Goal: Task Accomplishment & Management: Complete application form

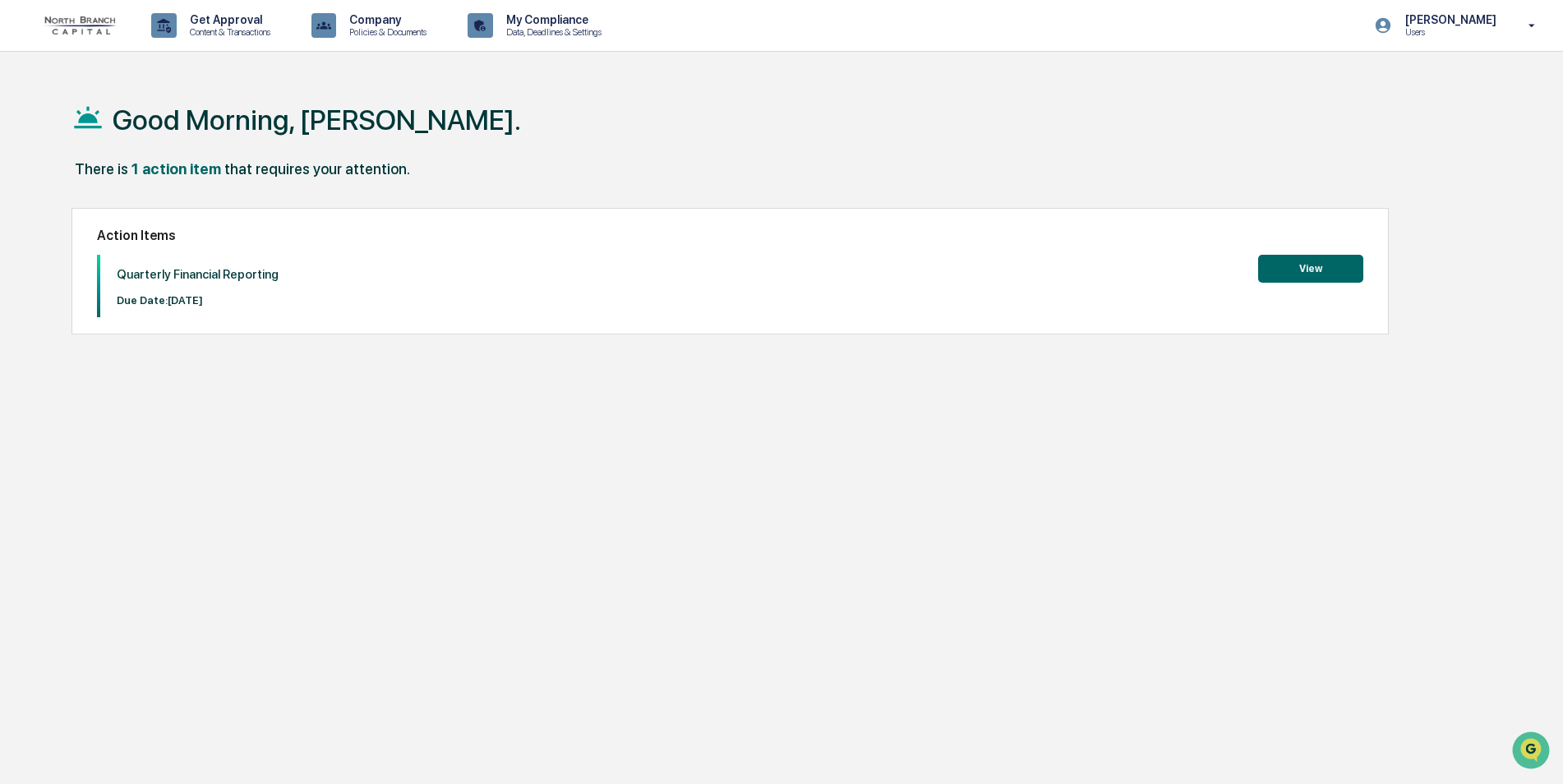
click at [1277, 270] on button "View" at bounding box center [1311, 269] width 105 height 28
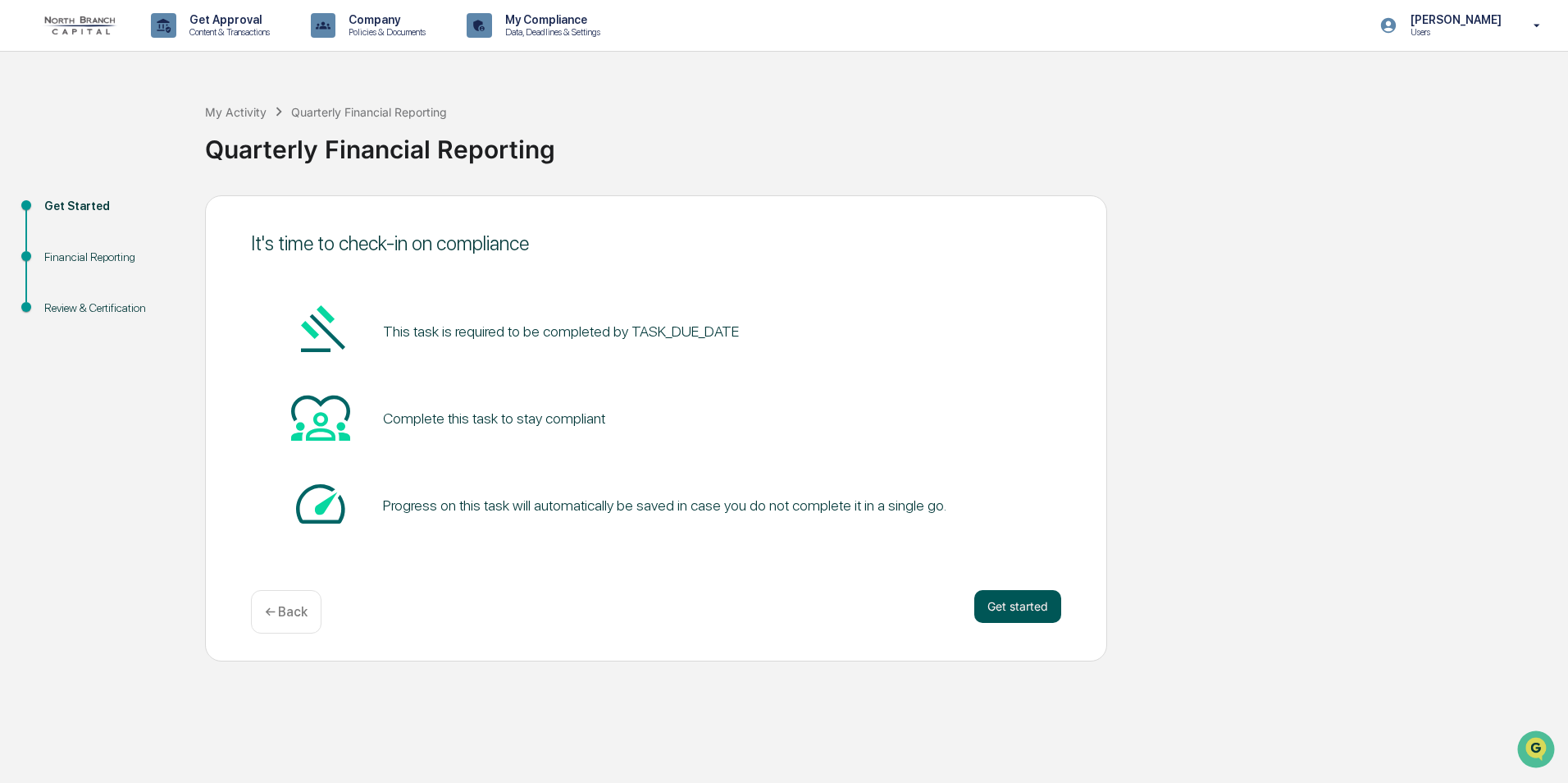
click at [997, 609] on button "Get started" at bounding box center [1018, 606] width 87 height 32
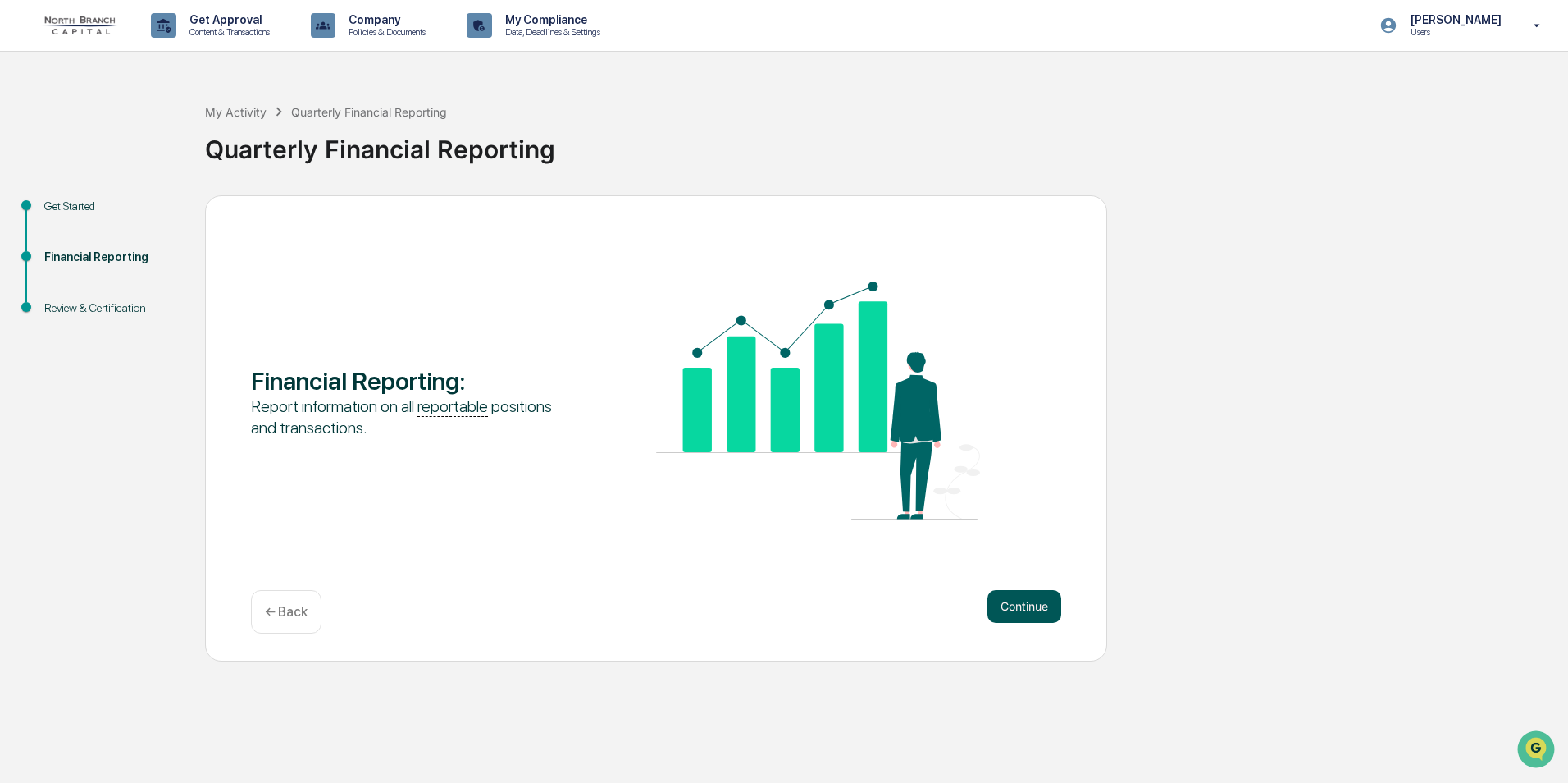
click at [1011, 601] on button "Continue" at bounding box center [1025, 606] width 74 height 32
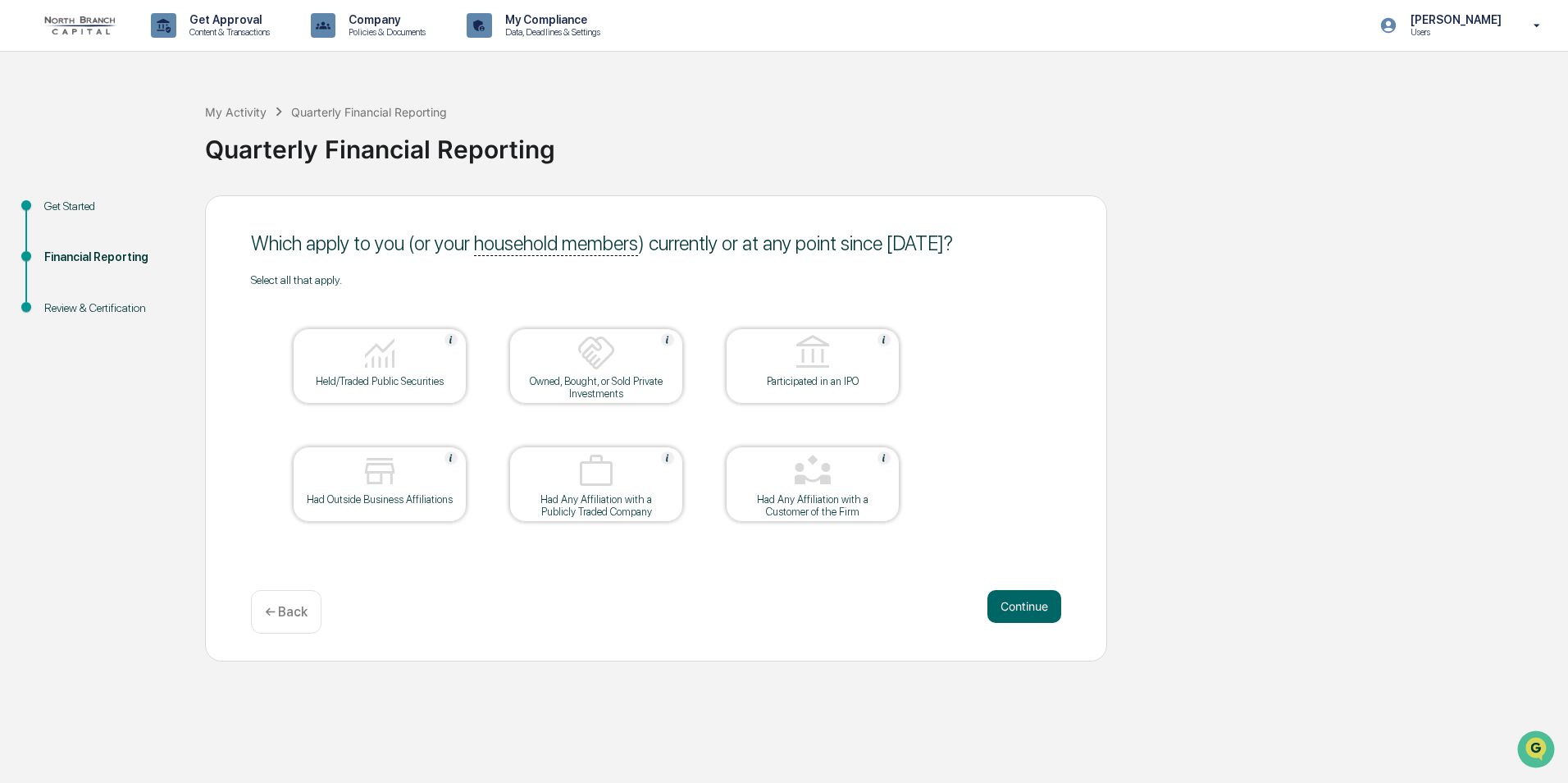
click at [401, 362] on div at bounding box center [380, 354] width 164 height 42
click at [1027, 609] on button "Continue" at bounding box center [1025, 606] width 74 height 32
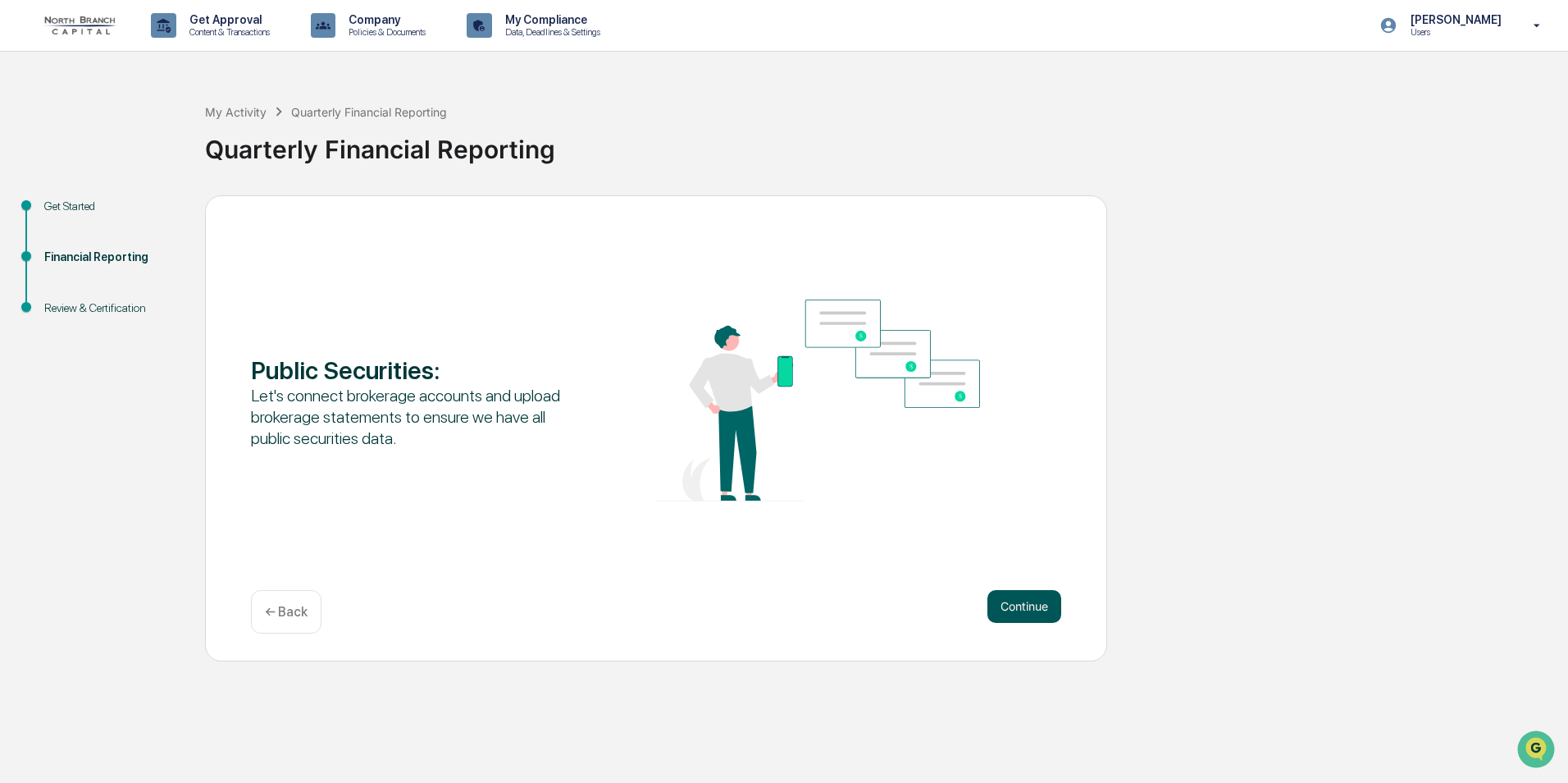
click at [1031, 604] on button "Continue" at bounding box center [1025, 606] width 74 height 32
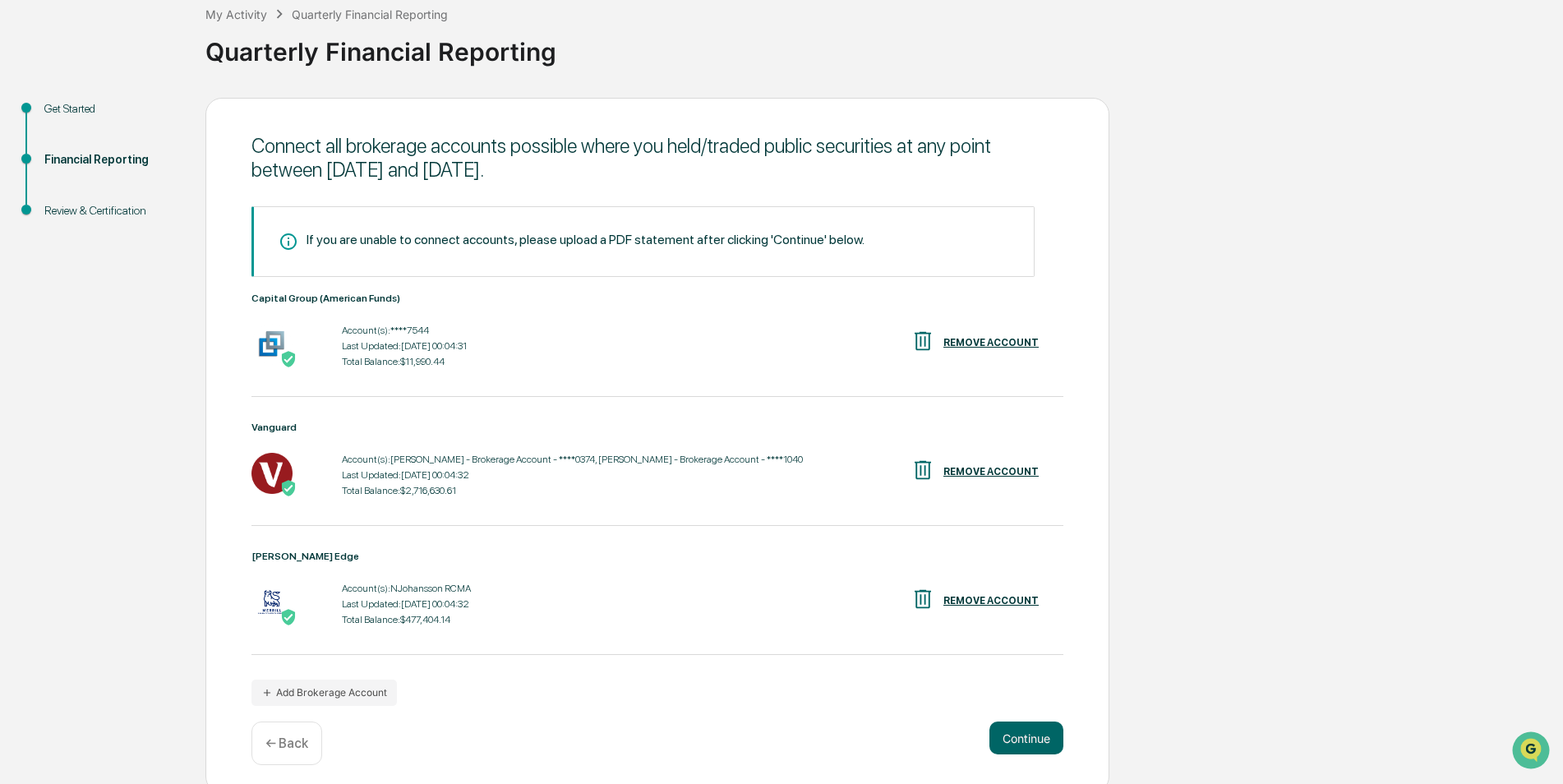
scroll to position [107, 0]
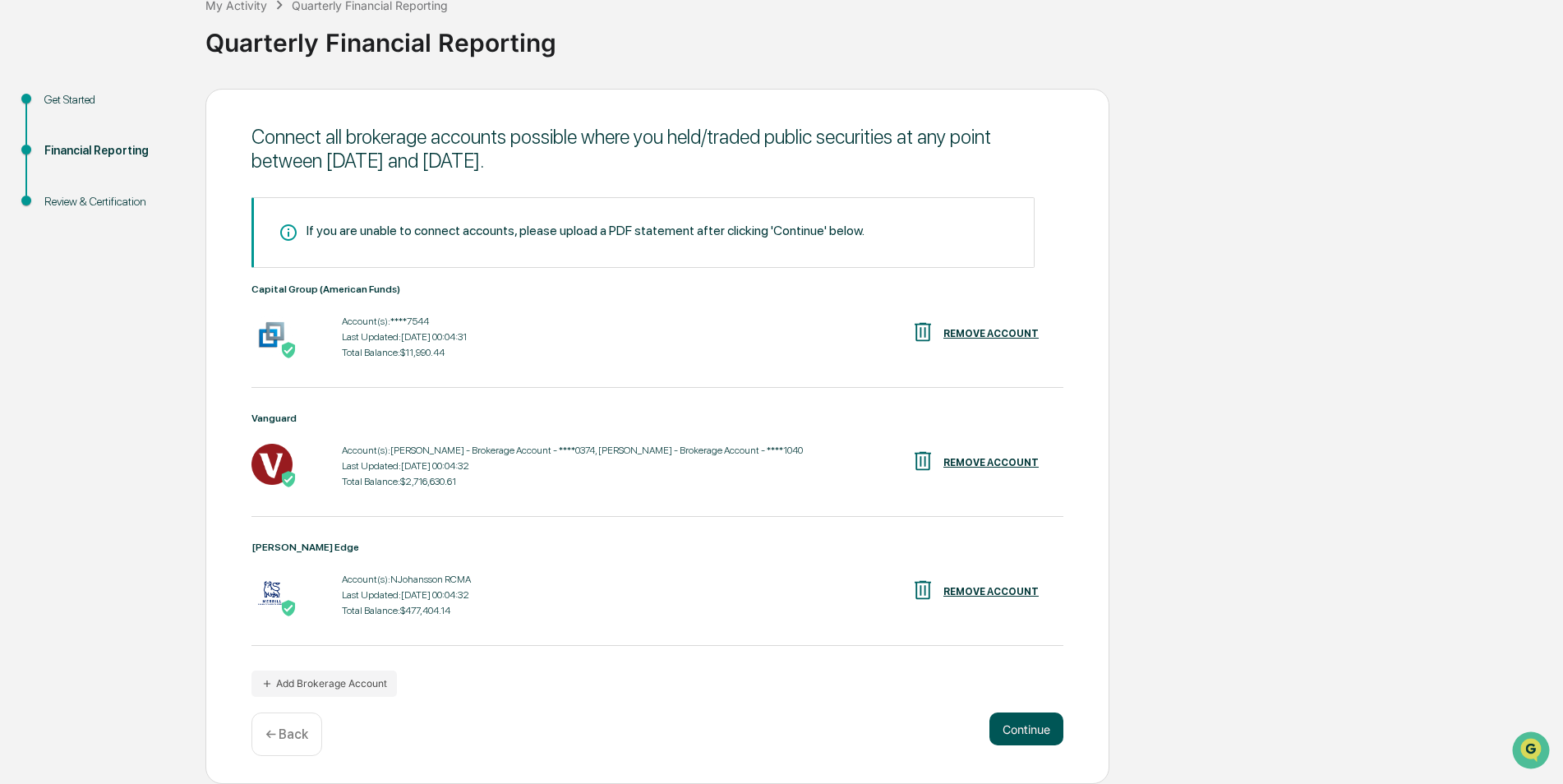
click at [1027, 730] on button "Continue" at bounding box center [1026, 728] width 74 height 32
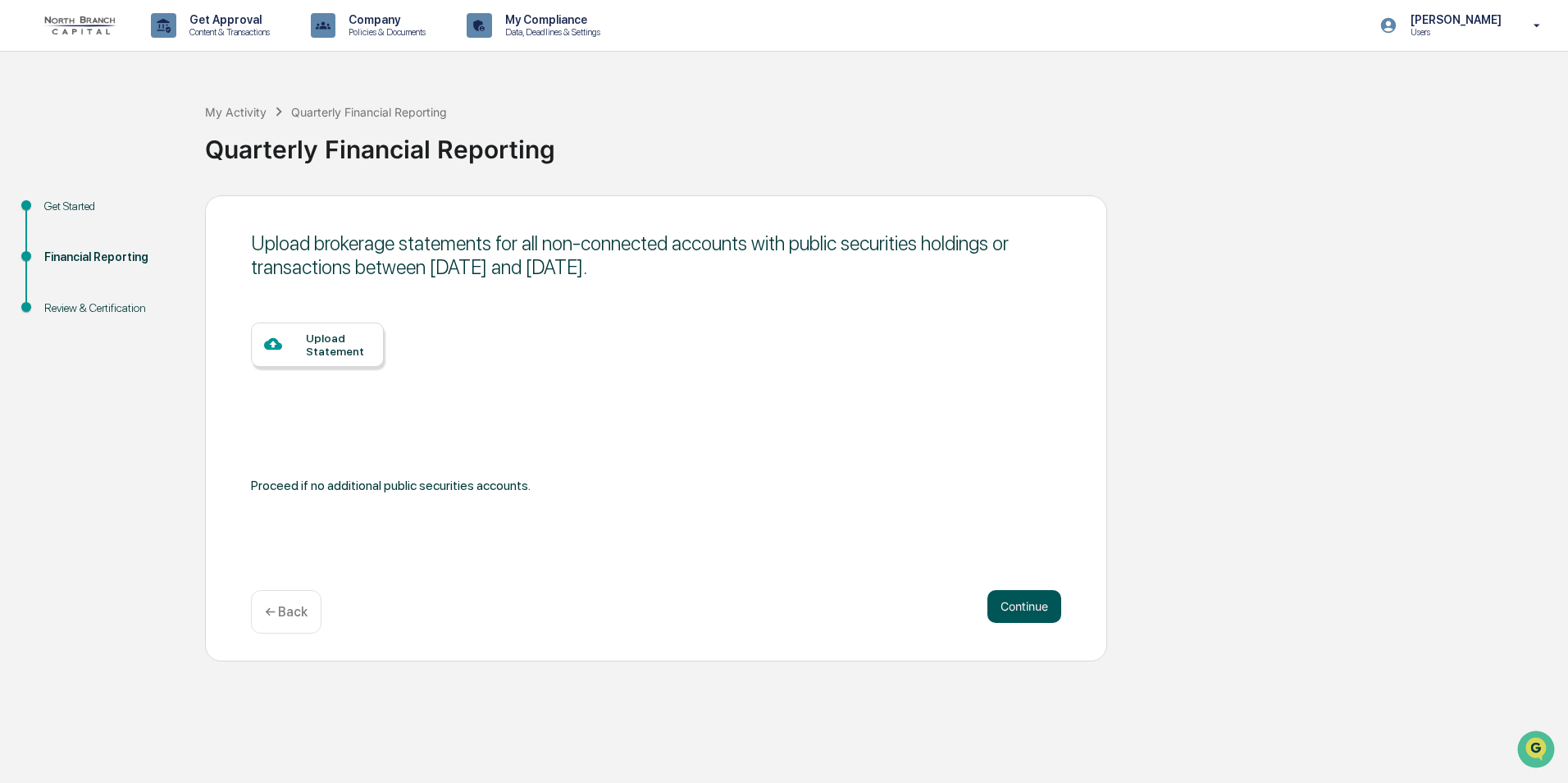
click at [1007, 603] on button "Continue" at bounding box center [1025, 606] width 74 height 32
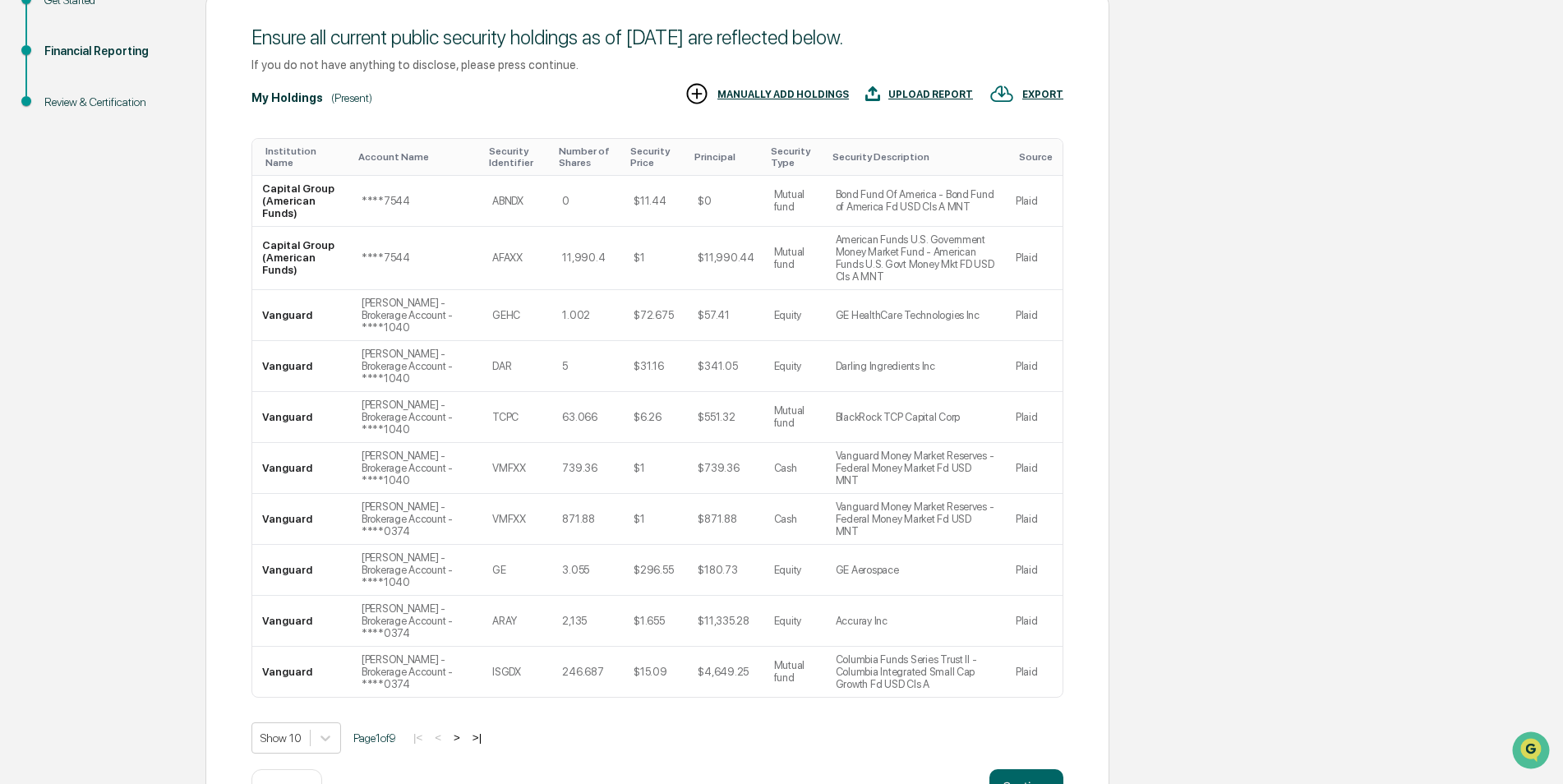
scroll to position [250, 0]
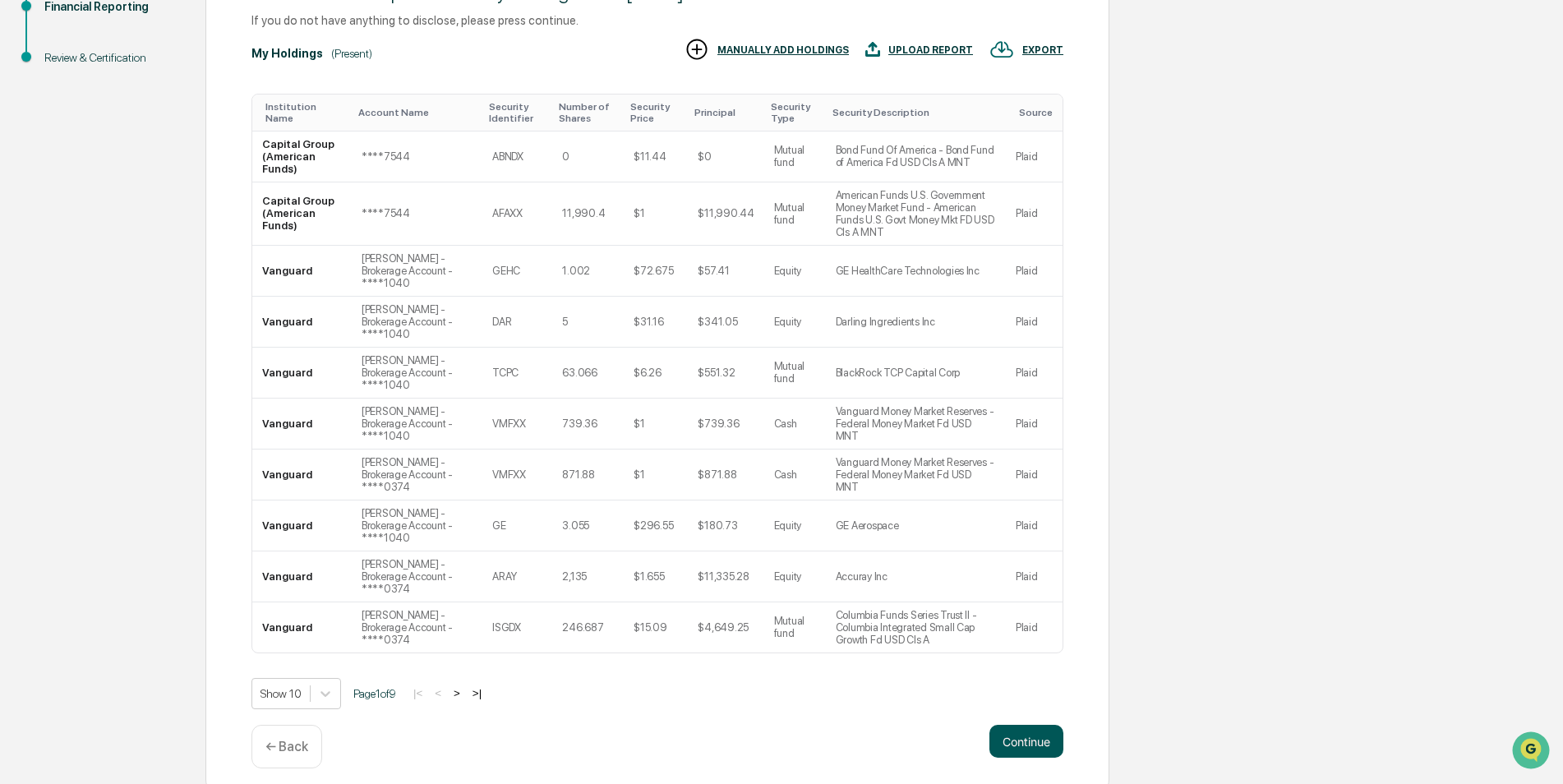
click at [1029, 731] on button "Continue" at bounding box center [1026, 740] width 74 height 32
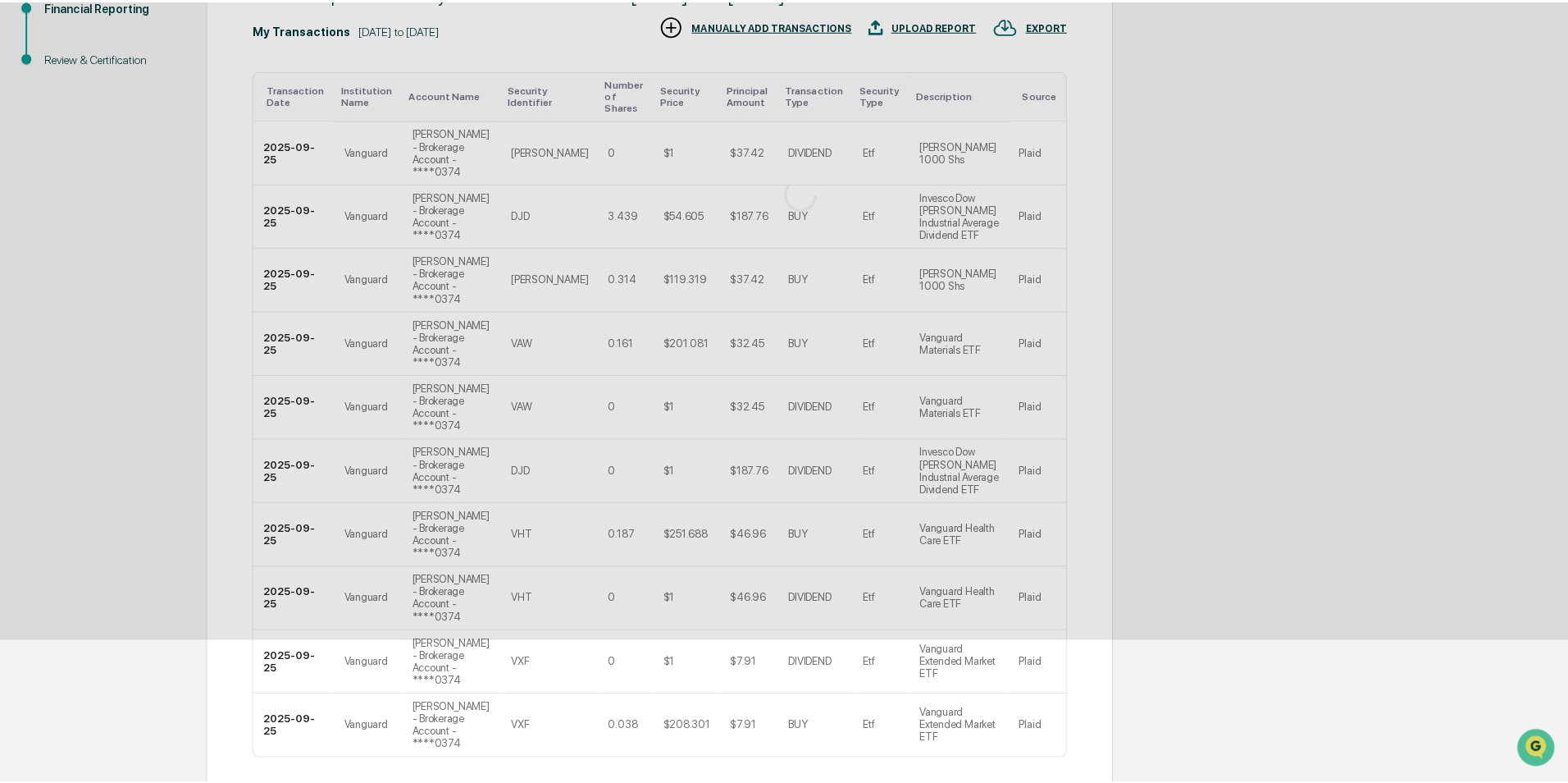
scroll to position [0, 0]
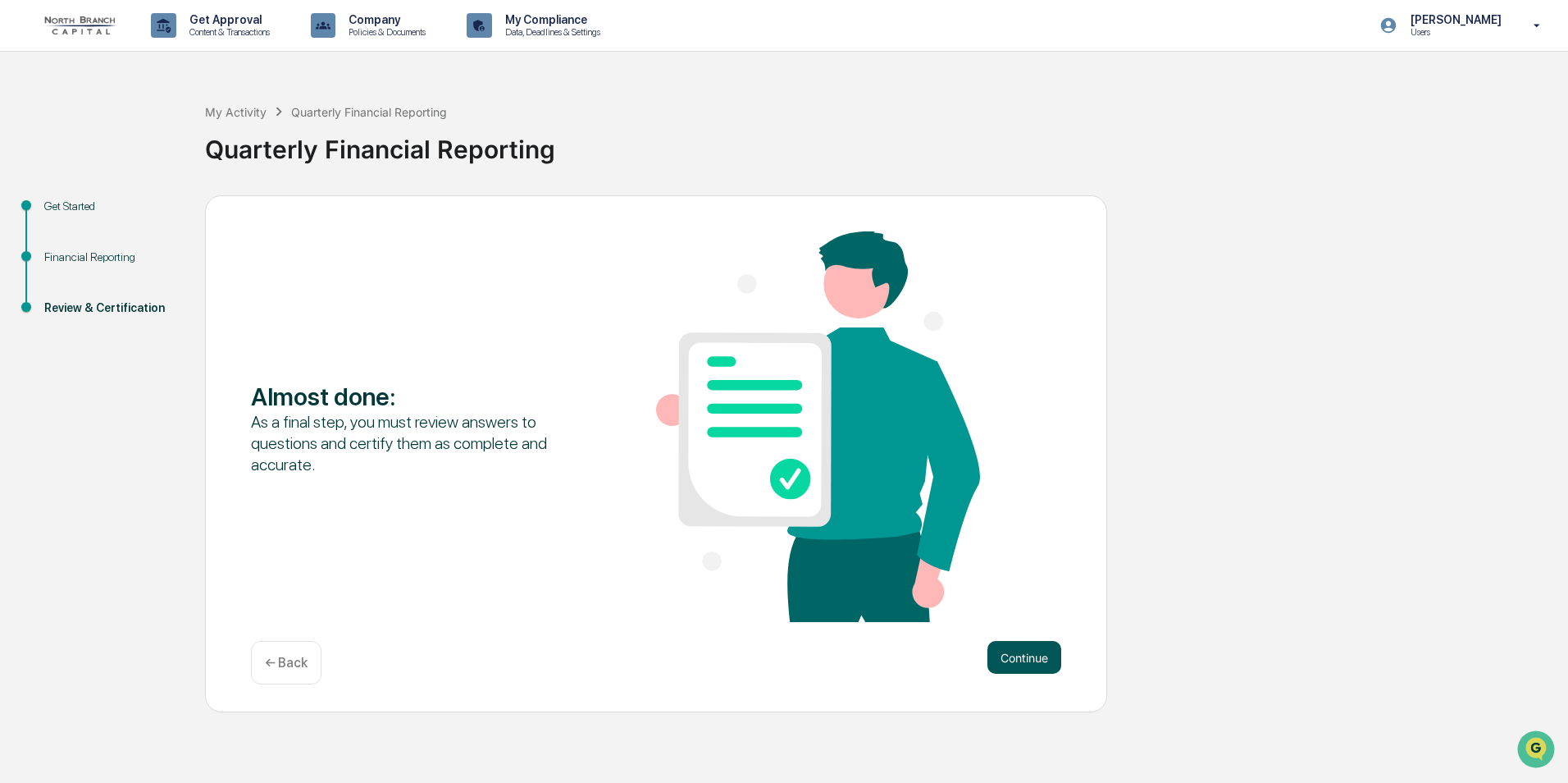
click at [1027, 659] on button "Continue" at bounding box center [1025, 657] width 74 height 32
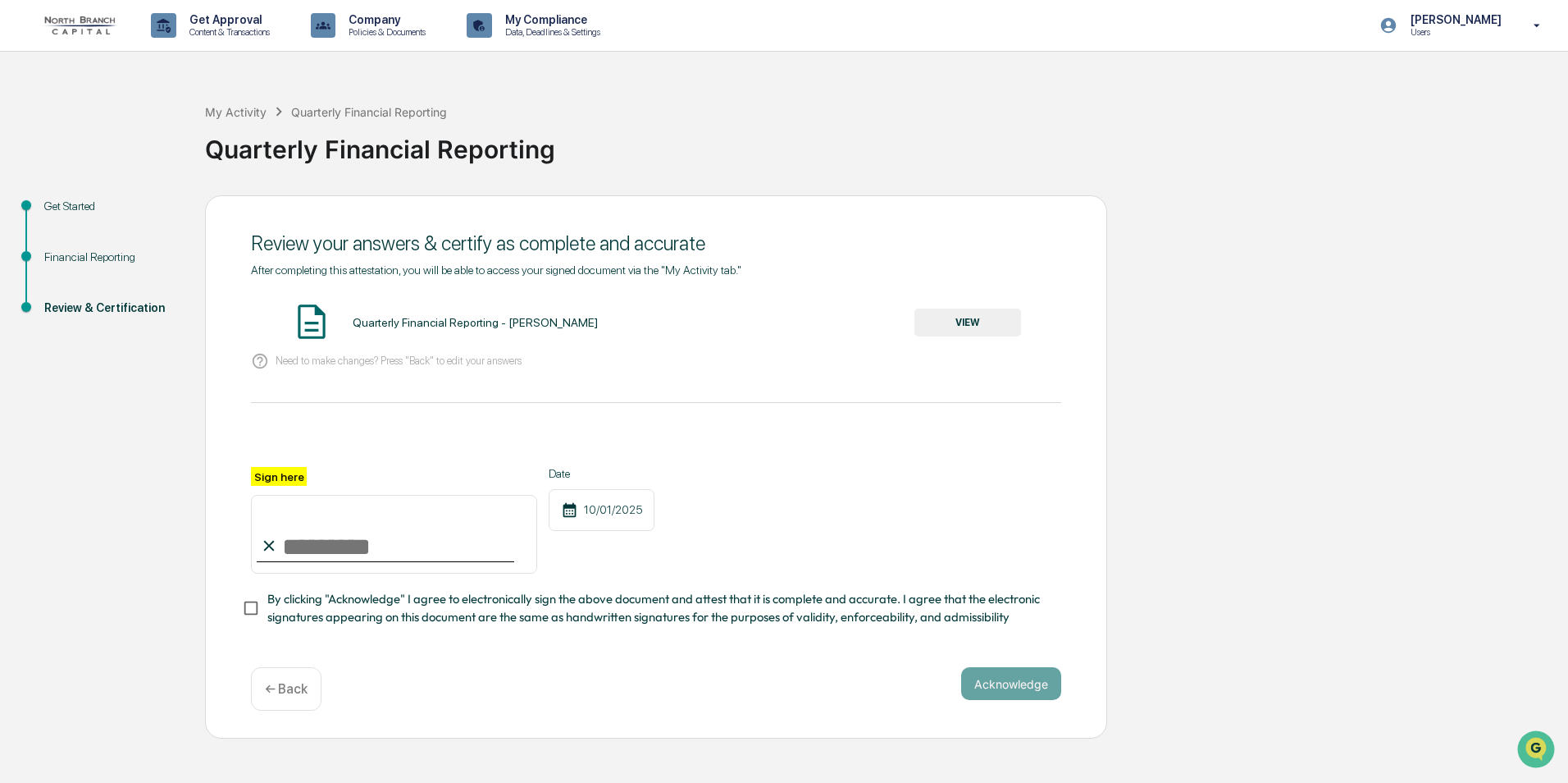
click at [979, 322] on button "VIEW" at bounding box center [968, 323] width 107 height 28
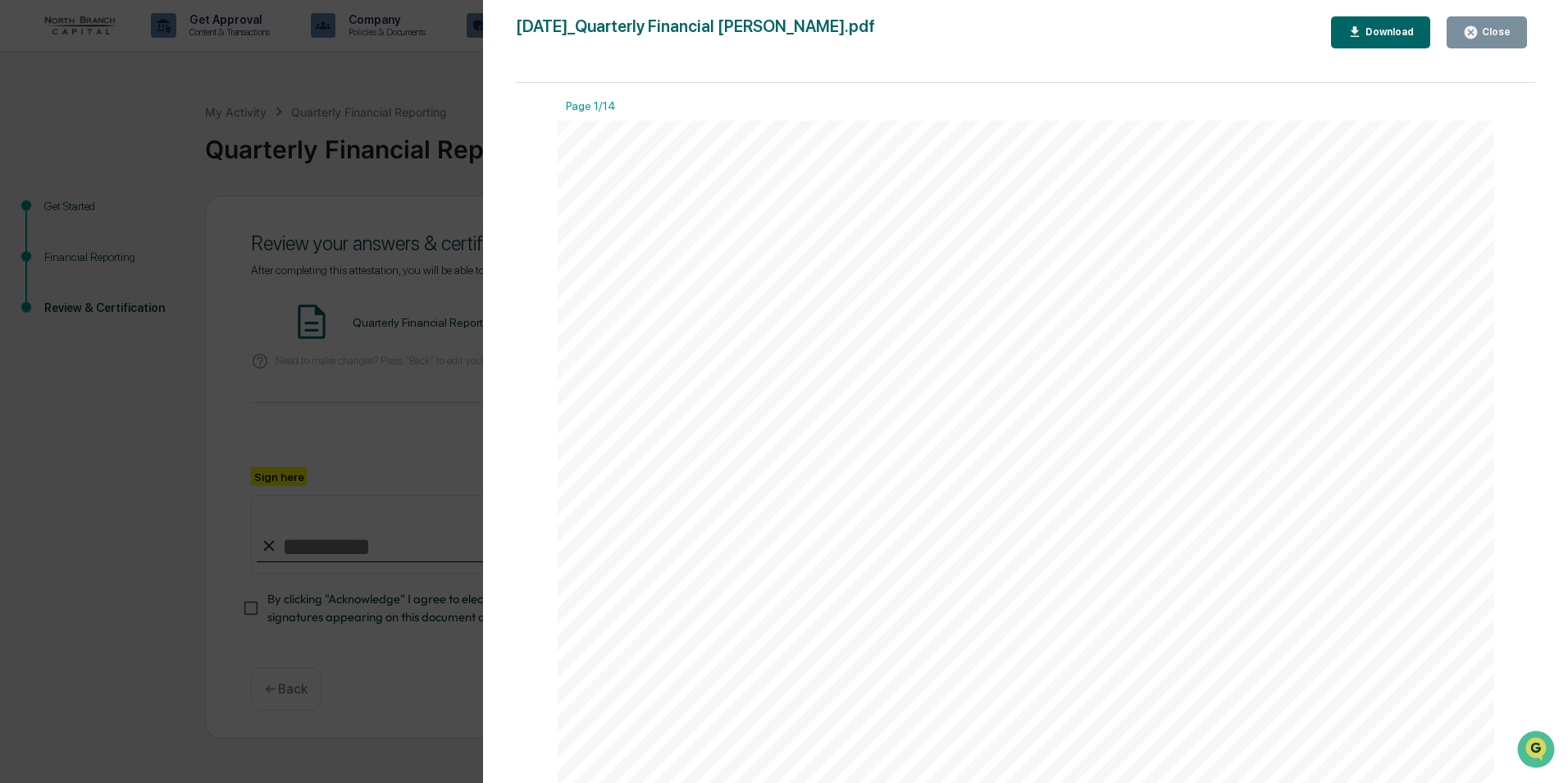
click at [1494, 33] on div "Close" at bounding box center [1494, 32] width 32 height 11
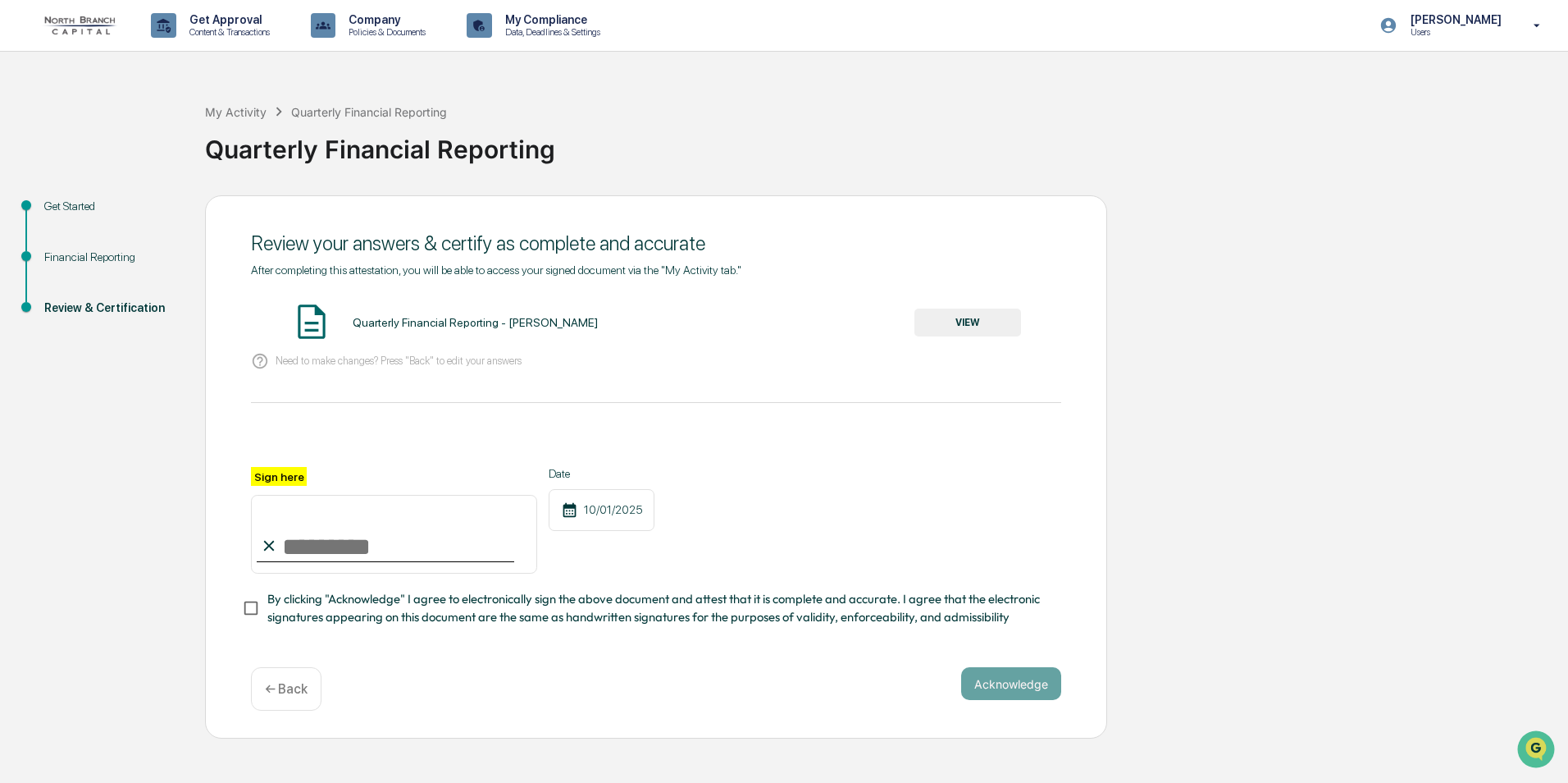
click at [348, 545] on input "Sign here" at bounding box center [394, 534] width 287 height 79
type input "**********"
click at [1065, 518] on div "**********" at bounding box center [656, 467] width 902 height 545
click at [992, 685] on button "Acknowledge" at bounding box center [1011, 683] width 100 height 32
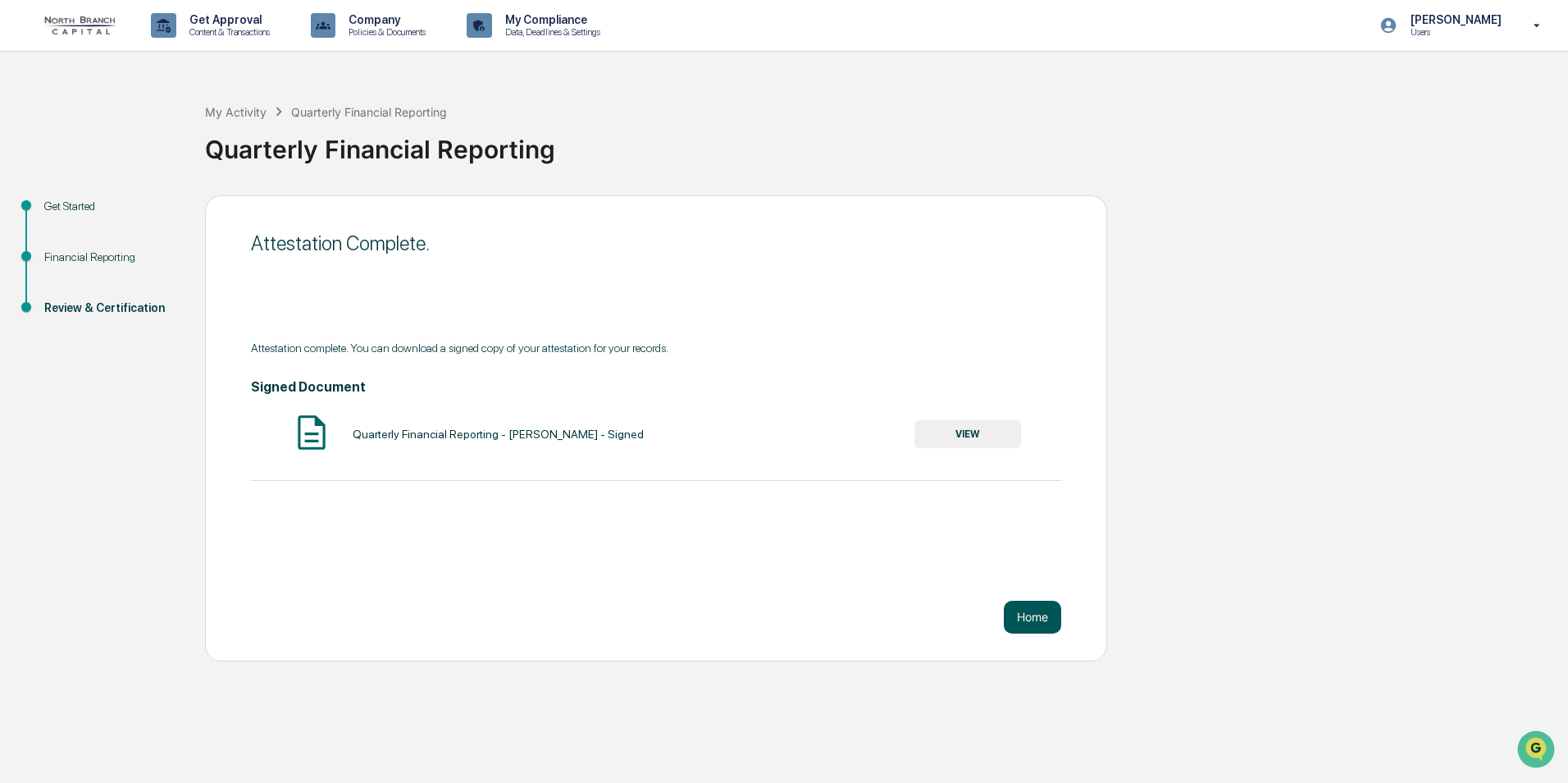
click at [1018, 615] on button "Home" at bounding box center [1033, 616] width 58 height 32
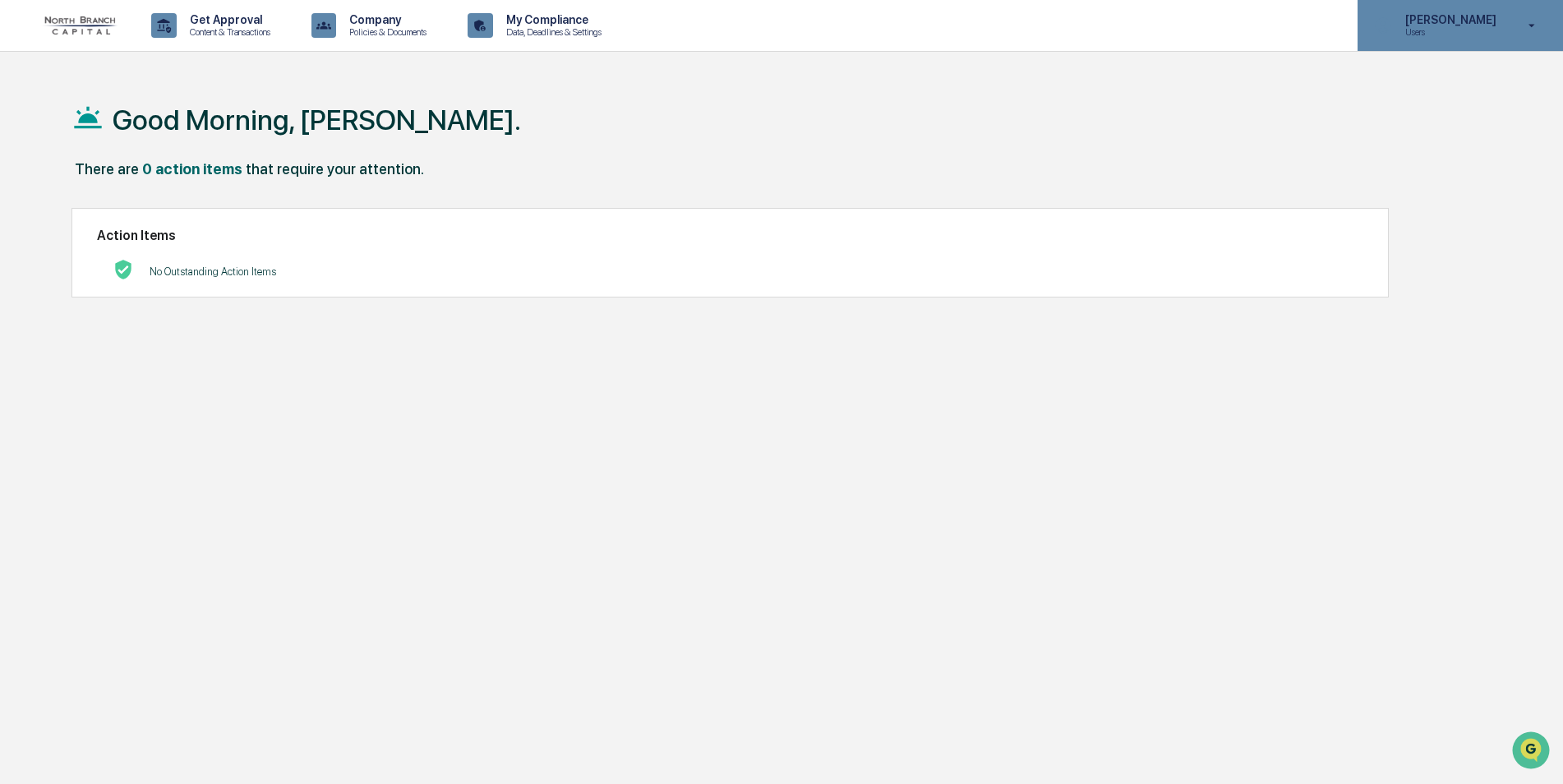
click at [1537, 25] on icon at bounding box center [1532, 26] width 29 height 16
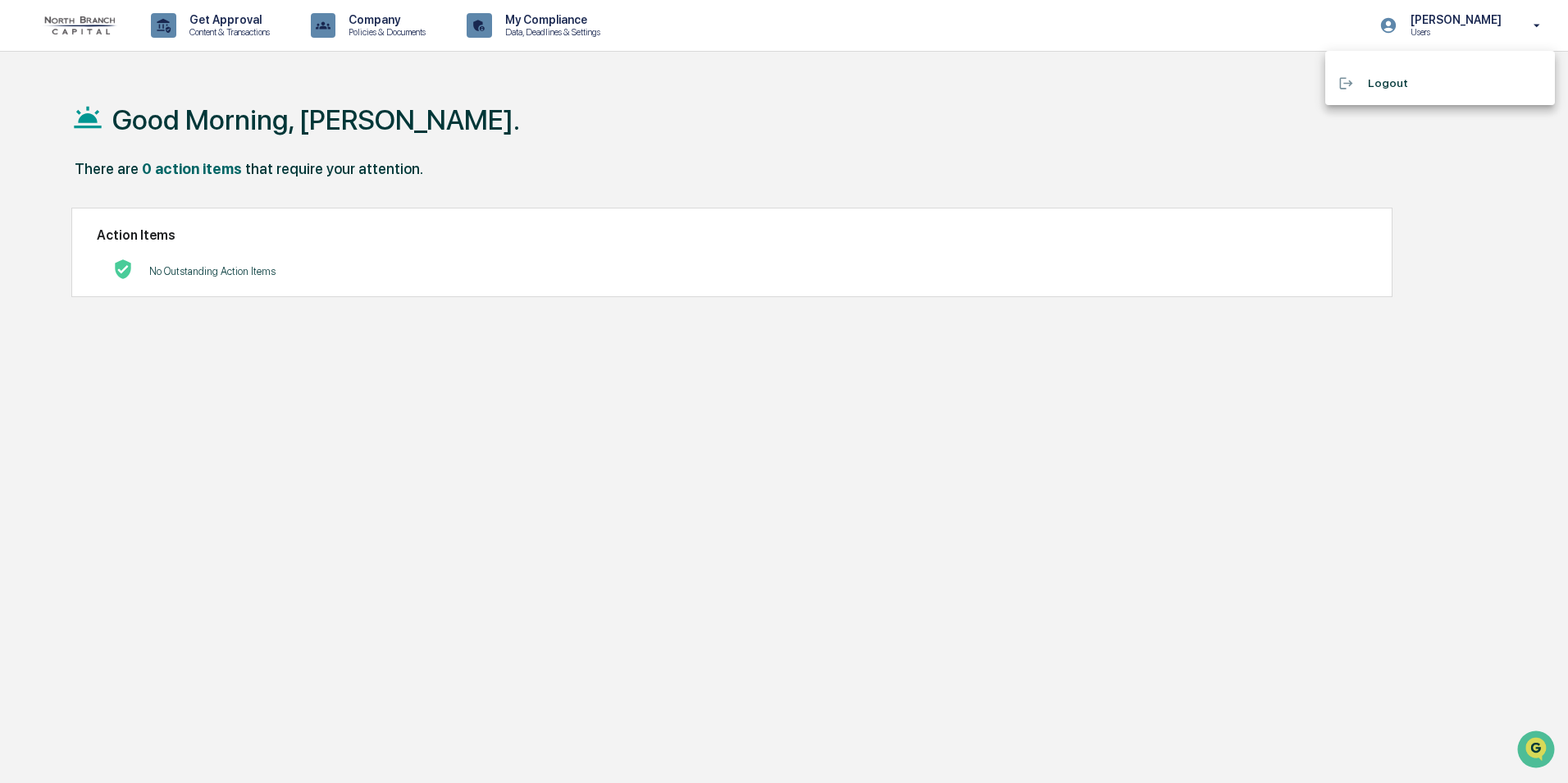
drag, startPoint x: 723, startPoint y: 128, endPoint x: 698, endPoint y: 127, distance: 25.0
click at [722, 128] on div at bounding box center [784, 391] width 1568 height 783
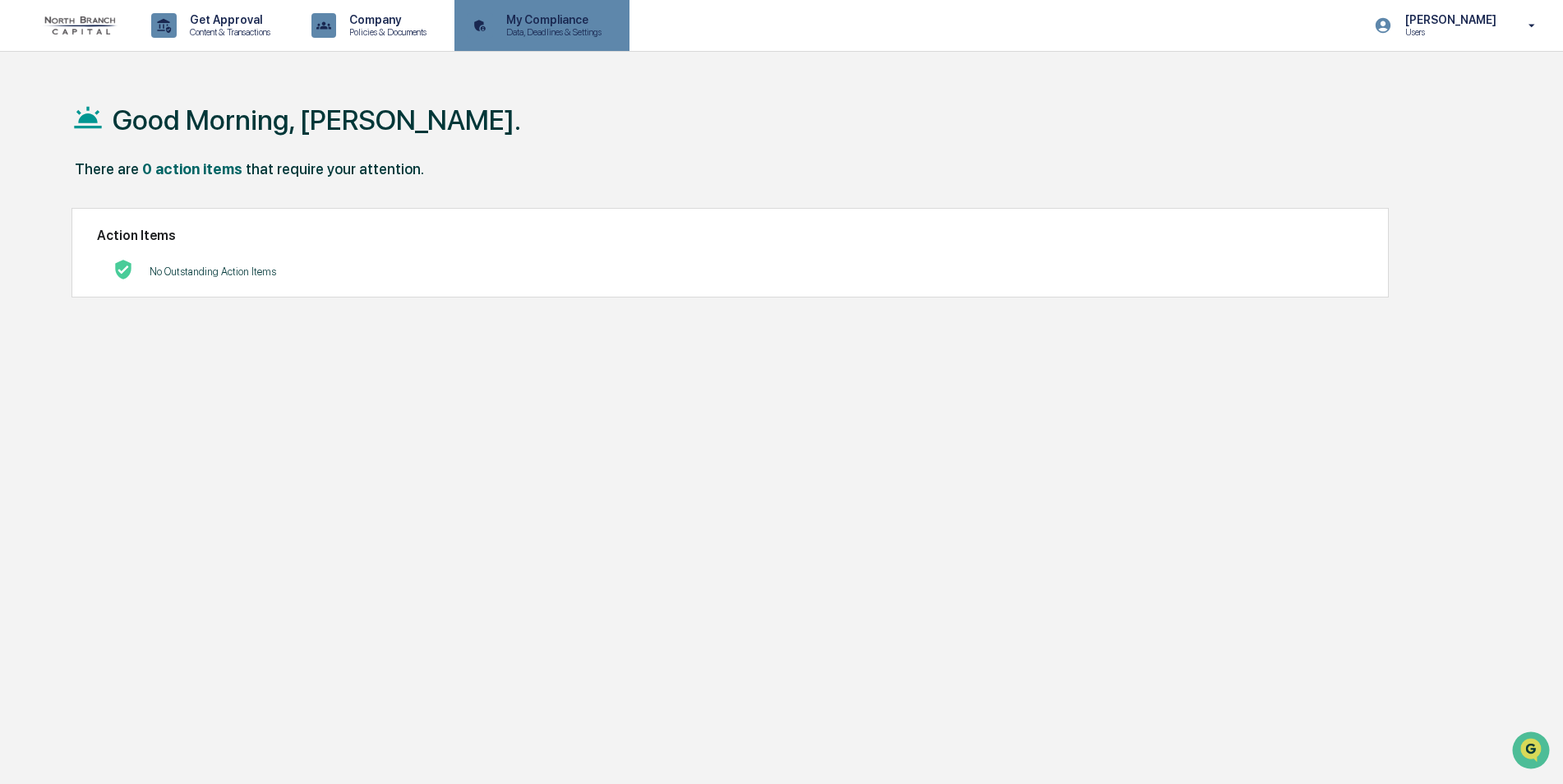
click at [558, 23] on p "My Compliance" at bounding box center [551, 19] width 117 height 13
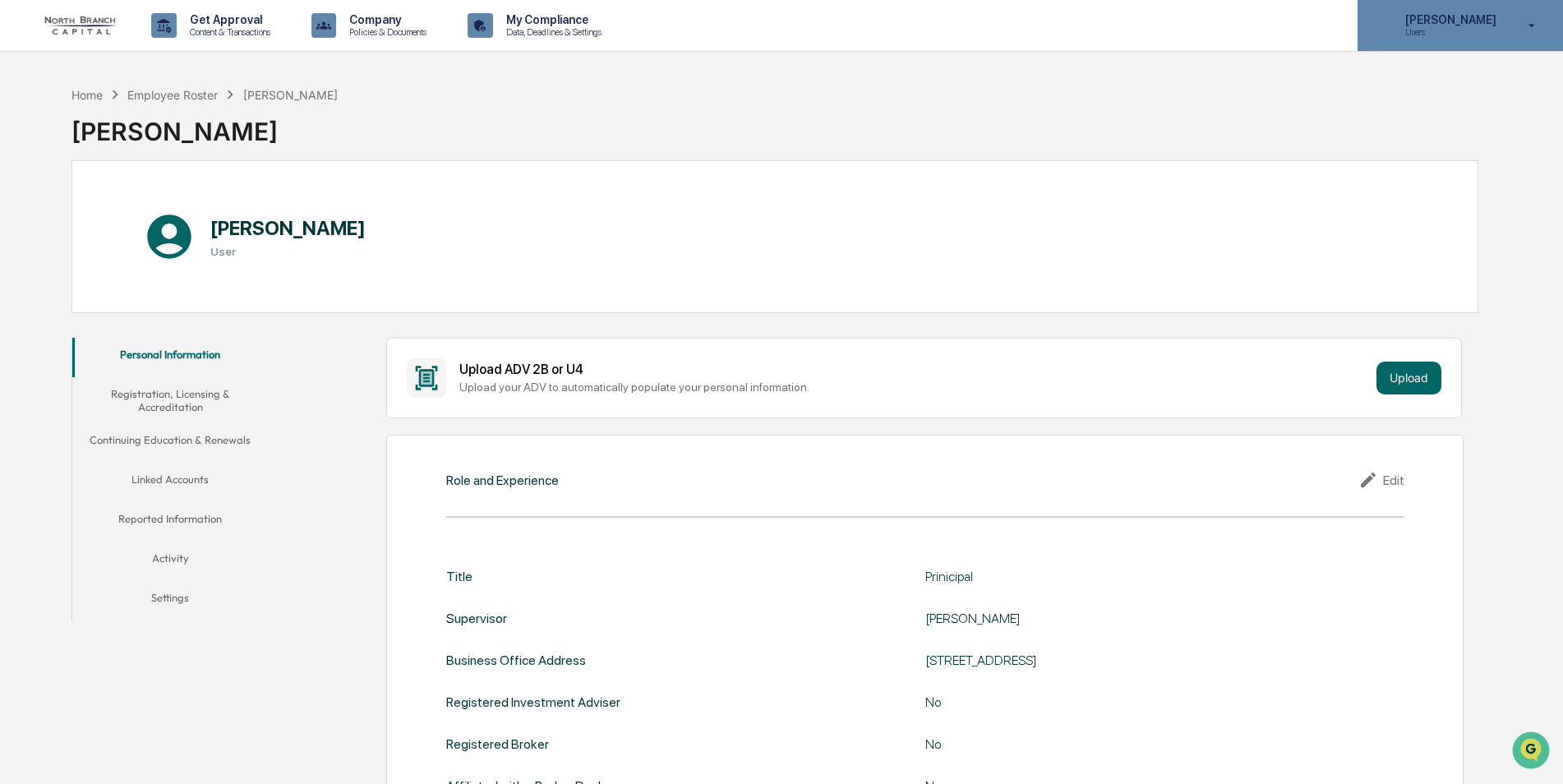
click at [1529, 21] on icon at bounding box center [1532, 26] width 29 height 16
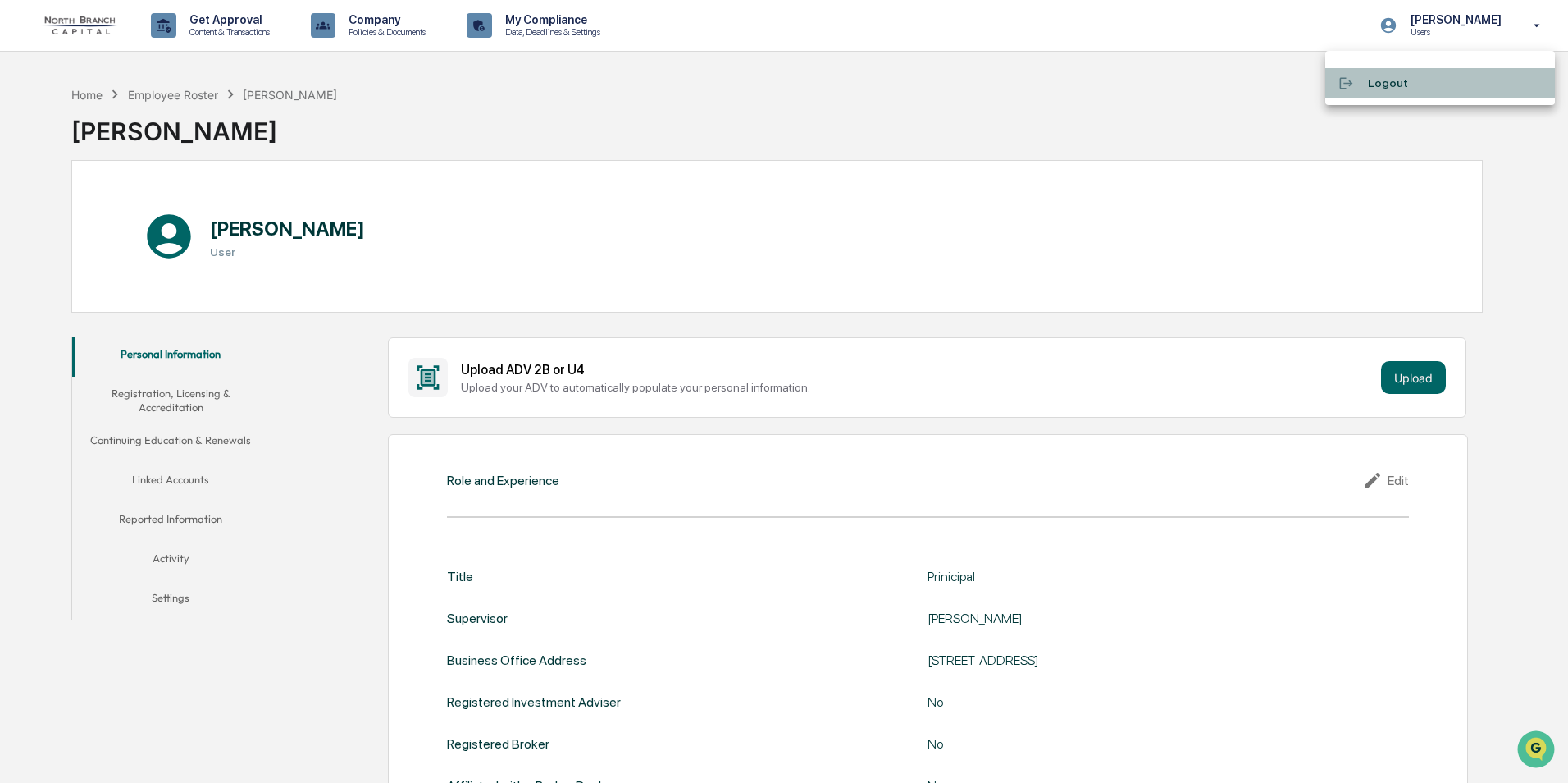
click at [1388, 83] on li "Logout" at bounding box center [1440, 83] width 230 height 31
